Goal: Task Accomplishment & Management: Complete application form

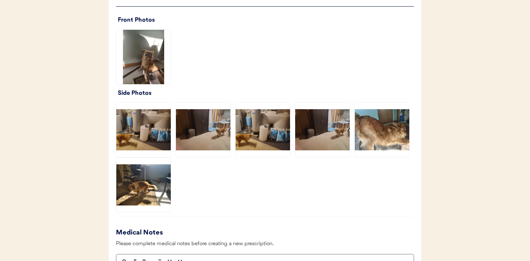
scroll to position [508, 0]
click at [151, 181] on img at bounding box center [143, 185] width 54 height 54
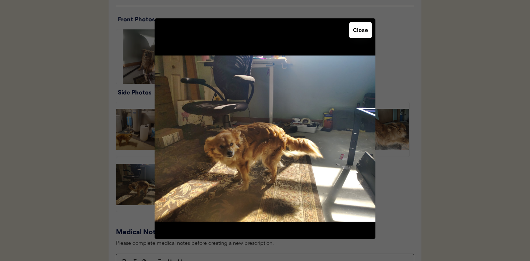
click at [364, 32] on button "Close" at bounding box center [360, 30] width 22 height 16
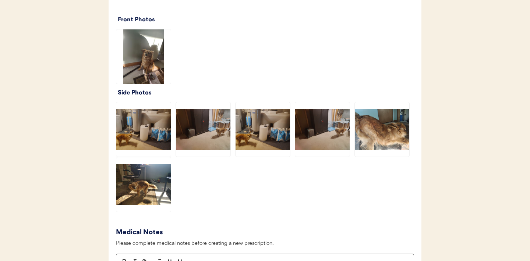
click at [388, 127] on img at bounding box center [382, 129] width 54 height 54
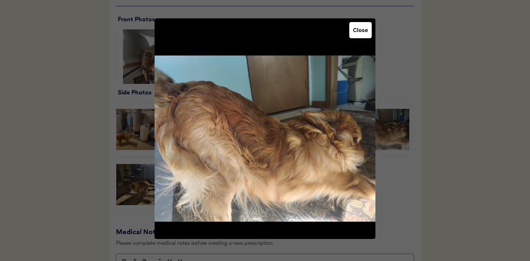
click at [358, 29] on button "Close" at bounding box center [360, 30] width 22 height 16
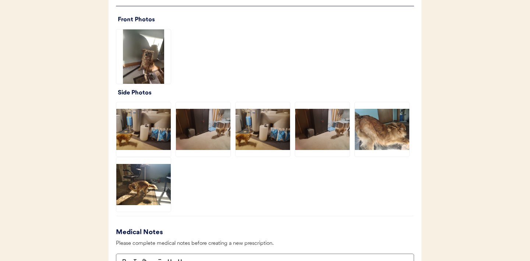
click at [145, 188] on img at bounding box center [143, 185] width 54 height 54
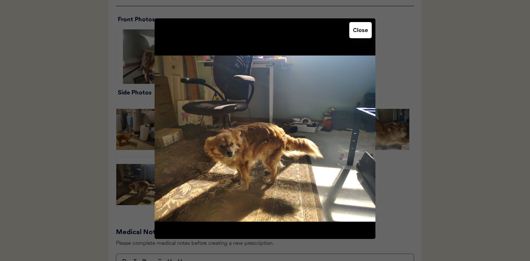
click at [358, 32] on button "Close" at bounding box center [360, 30] width 22 height 16
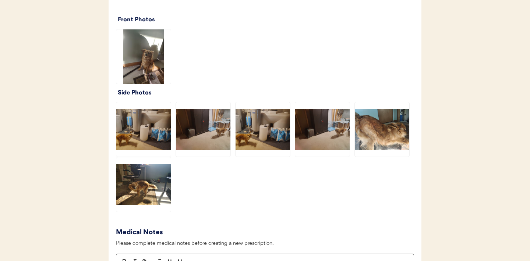
click at [143, 63] on img at bounding box center [143, 56] width 54 height 54
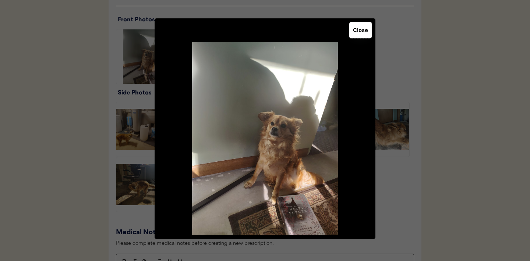
click at [358, 32] on button "Close" at bounding box center [360, 30] width 22 height 16
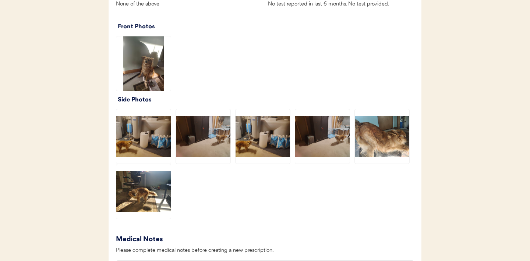
scroll to position [503, 0]
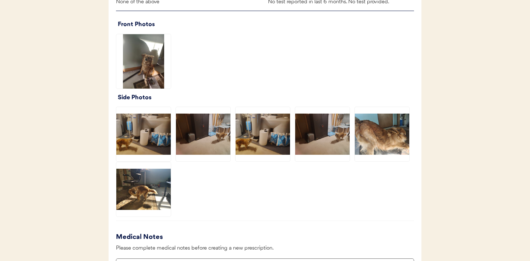
click at [146, 67] on img at bounding box center [143, 61] width 54 height 54
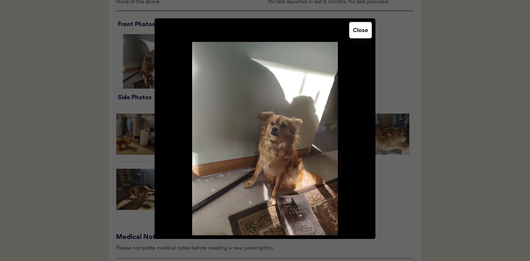
click at [359, 30] on button "Close" at bounding box center [360, 30] width 22 height 16
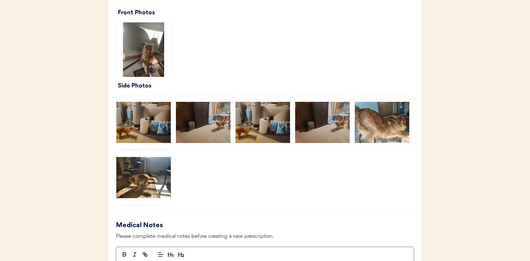
scroll to position [517, 0]
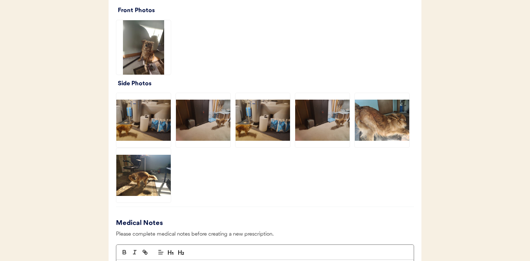
click at [140, 184] on img at bounding box center [143, 175] width 54 height 54
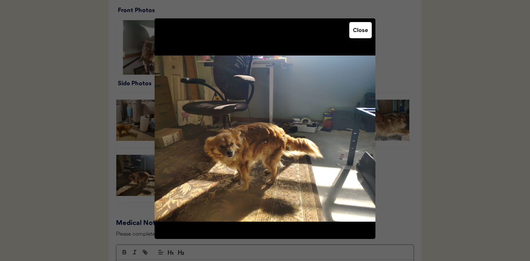
click at [365, 31] on button "Close" at bounding box center [360, 30] width 22 height 16
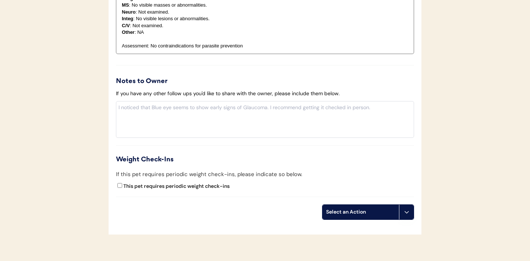
scroll to position [868, 0]
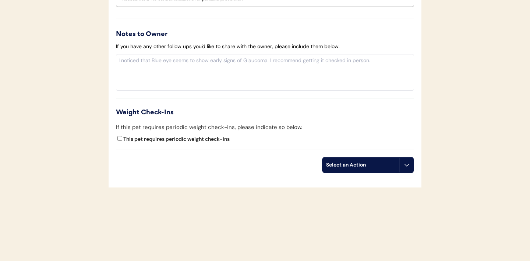
click at [406, 163] on icon at bounding box center [407, 165] width 6 height 6
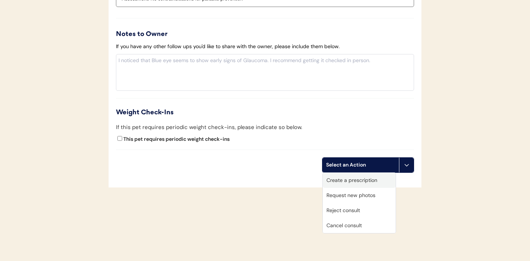
click at [369, 180] on div "Create a prescription" at bounding box center [359, 180] width 73 height 15
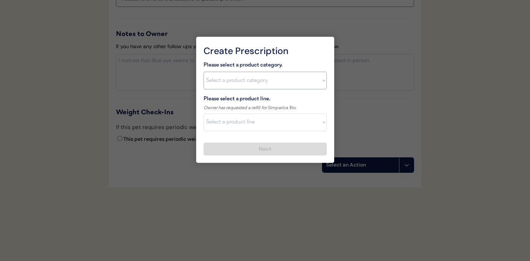
click at [311, 83] on select "Select a product category Allergies Antibiotics Anxiety Combo Parasite Preventi…" at bounding box center [265, 81] width 123 height 18
select select ""combo_parasite_prevention""
click at [323, 124] on select "Select a product line" at bounding box center [265, 123] width 123 height 18
click at [320, 83] on select "Select a product category Allergies Antibiotics Anxiety Combo Parasite Preventi…" at bounding box center [265, 81] width 123 height 18
click at [320, 123] on select "Select a product line Advantage Multi for Dogs Credelio Quattro NexGard Plus Ne…" at bounding box center [265, 123] width 123 height 18
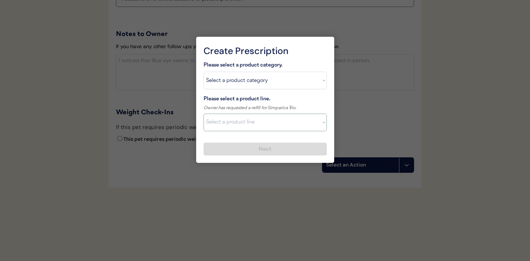
select select ""Simparica Trio""
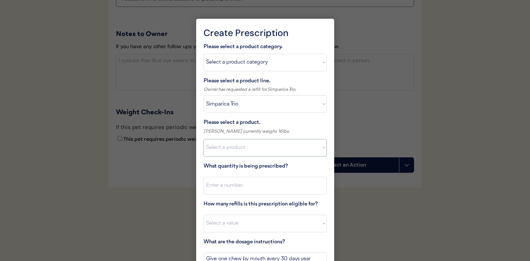
click at [318, 150] on select "Select a product Simparica Trio, 2.8 - 5.5lbs Simparica Trio, 5.6 - 11lbs Simpa…" at bounding box center [265, 148] width 123 height 18
select select ""1348695171700984260__LOOKUP__1704773707524x272401533562219200""
click at [279, 187] on input "input" at bounding box center [265, 186] width 123 height 18
type input "1"
click at [261, 220] on select "Select a value 0 1 2 3 4 5 6 7 8 10 11" at bounding box center [265, 224] width 123 height 18
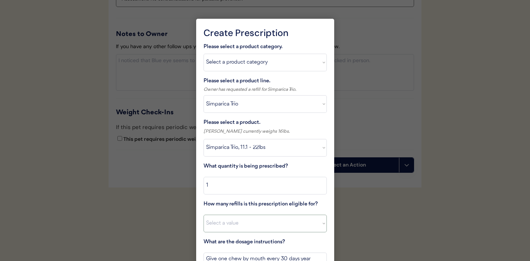
select select "11"
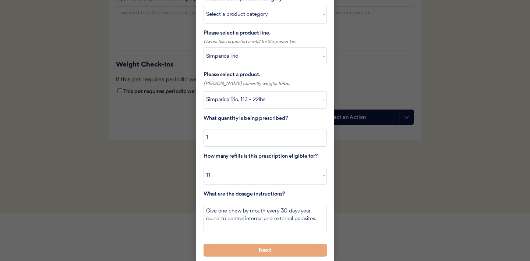
scroll to position [919, 0]
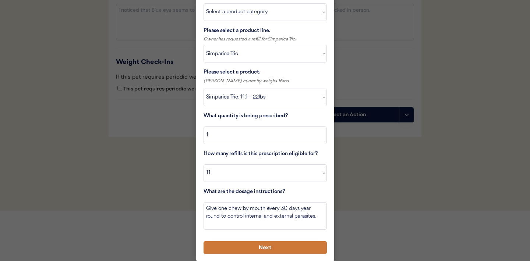
click at [248, 246] on button "Next" at bounding box center [265, 248] width 123 height 13
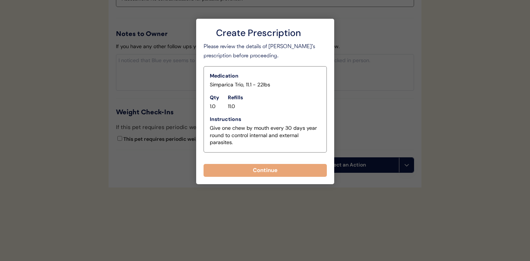
scroll to position [868, 0]
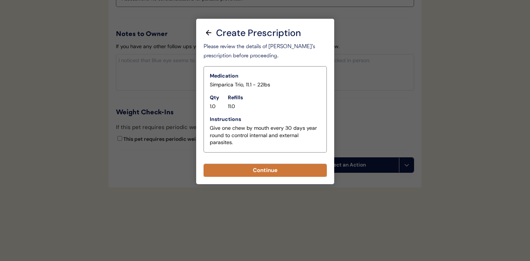
click at [259, 170] on button "Continue" at bounding box center [265, 170] width 123 height 13
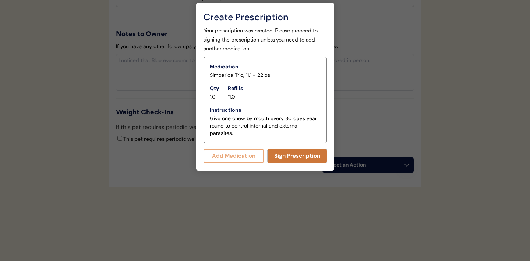
click at [296, 156] on button "Sign Prescription" at bounding box center [297, 156] width 59 height 14
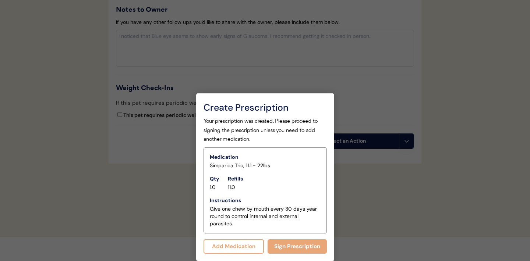
scroll to position [877, 0]
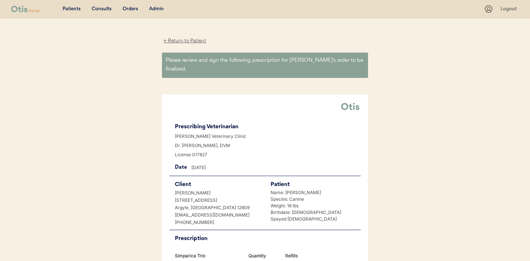
scroll to position [189, 0]
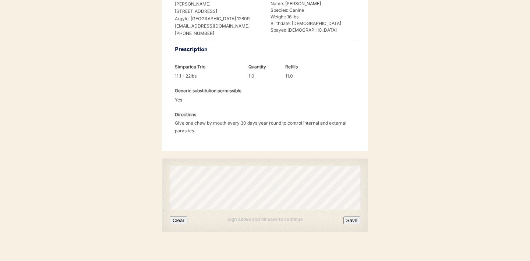
click at [182, 217] on button "Clear" at bounding box center [179, 221] width 18 height 8
click at [175, 217] on button "Clear" at bounding box center [179, 221] width 18 height 8
click at [183, 217] on button "Clear" at bounding box center [179, 221] width 18 height 8
click at [180, 217] on button "Clear" at bounding box center [179, 221] width 18 height 8
click at [183, 217] on button "Clear" at bounding box center [179, 221] width 18 height 8
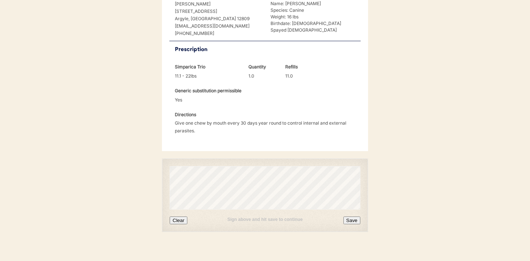
click at [182, 217] on button "Clear" at bounding box center [179, 221] width 18 height 8
click at [352, 217] on button "Save" at bounding box center [351, 221] width 17 height 8
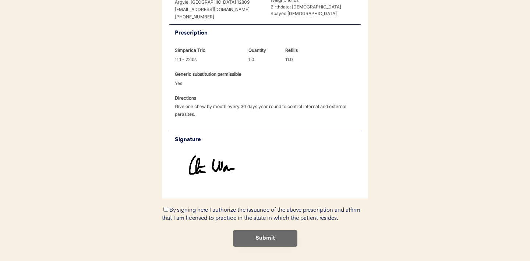
scroll to position [221, 0]
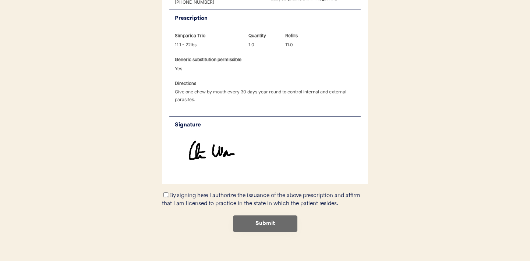
click at [166, 193] on input "By signing here I authorize the issuance of the above prescription and affirm t…" at bounding box center [165, 195] width 5 height 5
checkbox input "true"
click at [253, 216] on button "Submit" at bounding box center [265, 224] width 64 height 17
